Goal: Find specific page/section

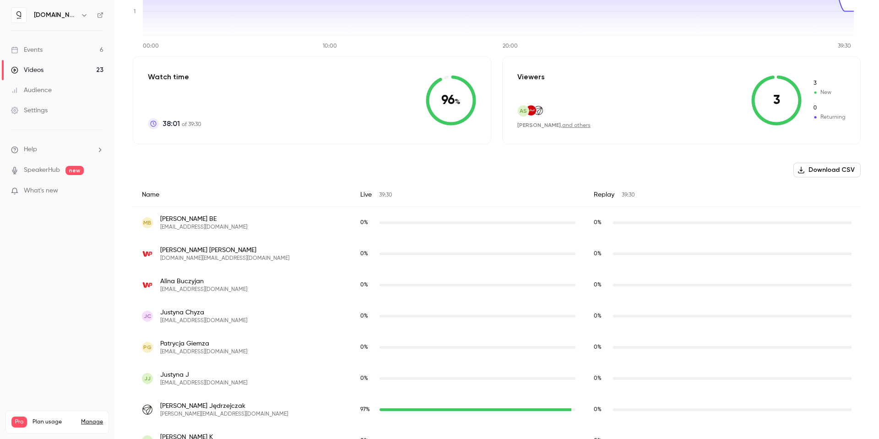
scroll to position [13, 0]
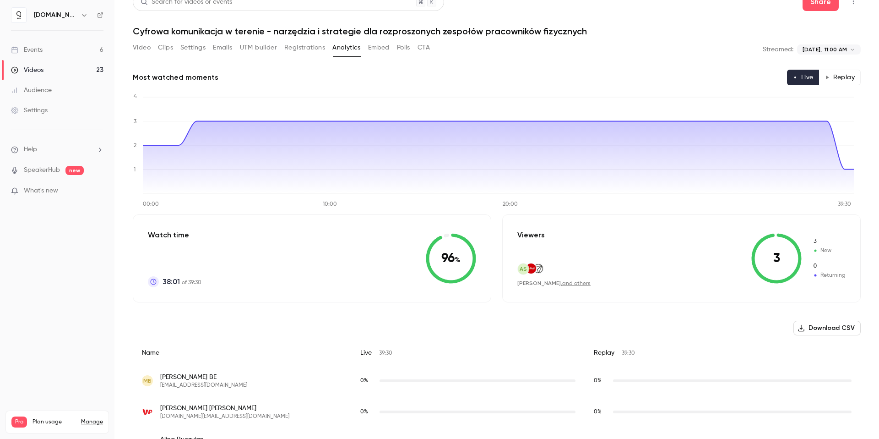
click at [141, 49] on button "Video" at bounding box center [142, 47] width 18 height 15
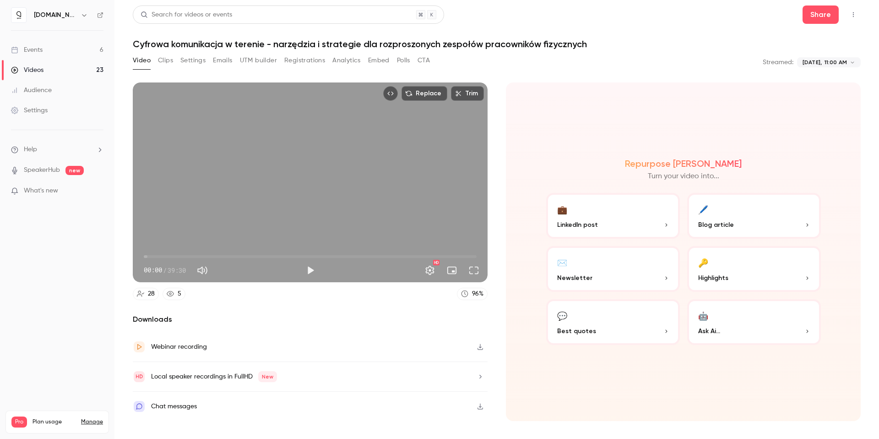
click at [316, 60] on button "Registrations" at bounding box center [304, 60] width 41 height 15
